Goal: Task Accomplishment & Management: Manage account settings

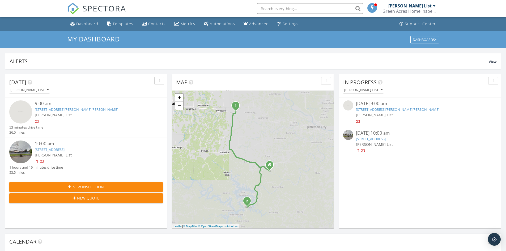
scroll to position [491, 514]
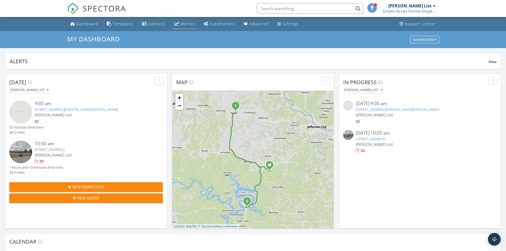
click at [187, 24] on div "Metrics" at bounding box center [188, 23] width 15 height 5
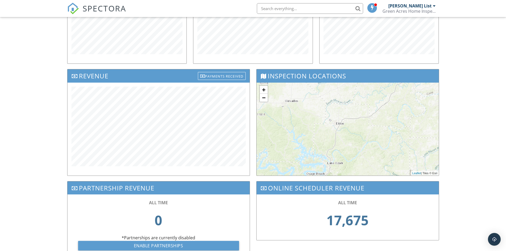
scroll to position [133, 0]
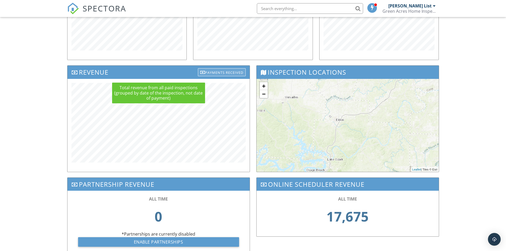
click at [213, 70] on div "Payments Received" at bounding box center [222, 72] width 48 height 8
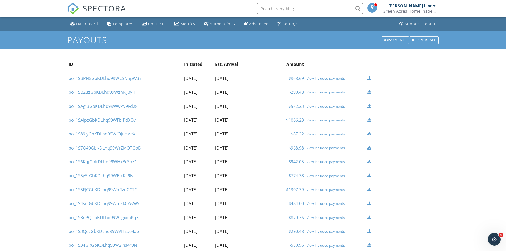
click at [300, 76] on link "$968.69" at bounding box center [295, 78] width 15 height 6
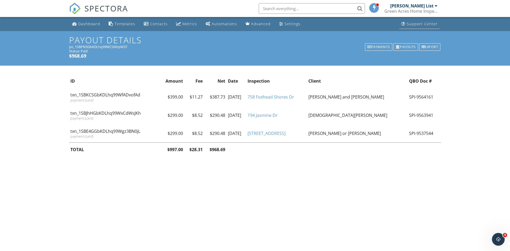
drag, startPoint x: 435, startPoint y: 5, endPoint x: 439, endPoint y: 22, distance: 17.7
click at [434, 5] on div "[PERSON_NAME] List" at bounding box center [413, 5] width 47 height 5
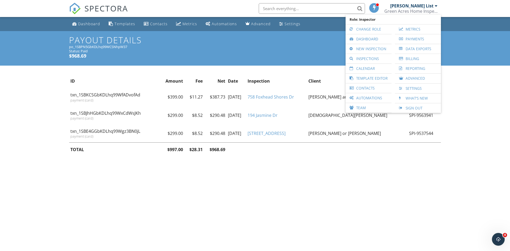
click at [416, 108] on link "Sign Out" at bounding box center [417, 108] width 41 height 10
